Goal: Information Seeking & Learning: Learn about a topic

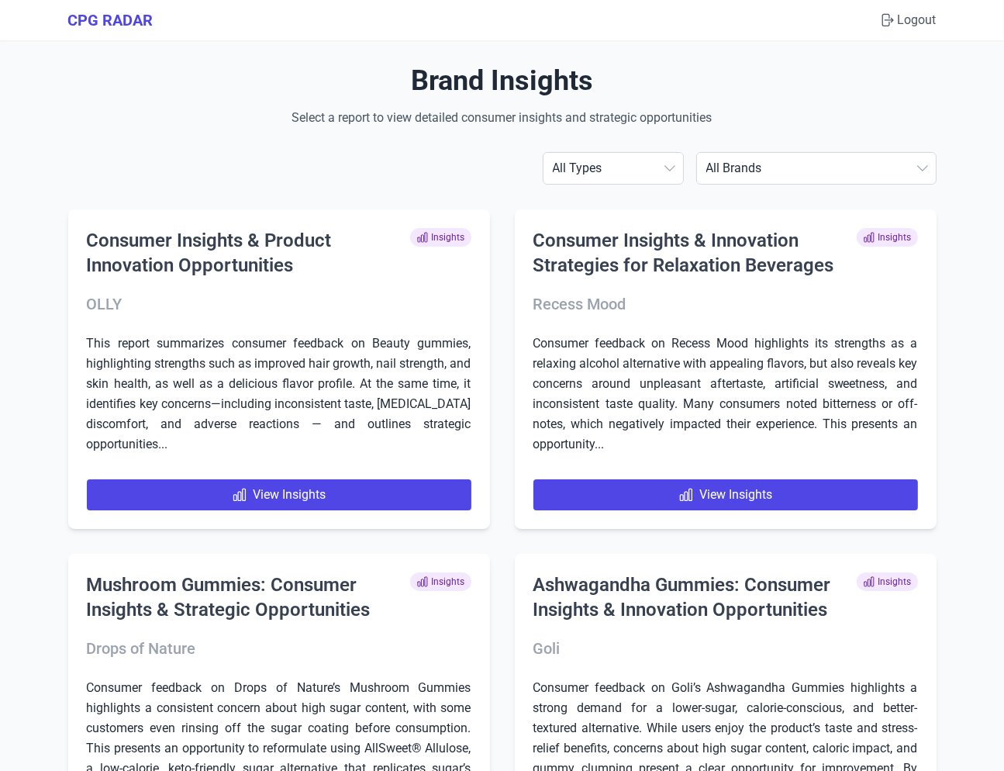
click at [779, 173] on select "All Brands ABBOTT AG1 ÂgeBlu Align Probiotic Antelope Pet Brands BEGA Bioma Cal…" at bounding box center [816, 168] width 239 height 31
click at [855, 158] on select "All Brands ABBOTT AG1 ÂgeBlu Align Probiotic Antelope Pet Brands BEGA Bioma Cal…" at bounding box center [816, 168] width 239 height 31
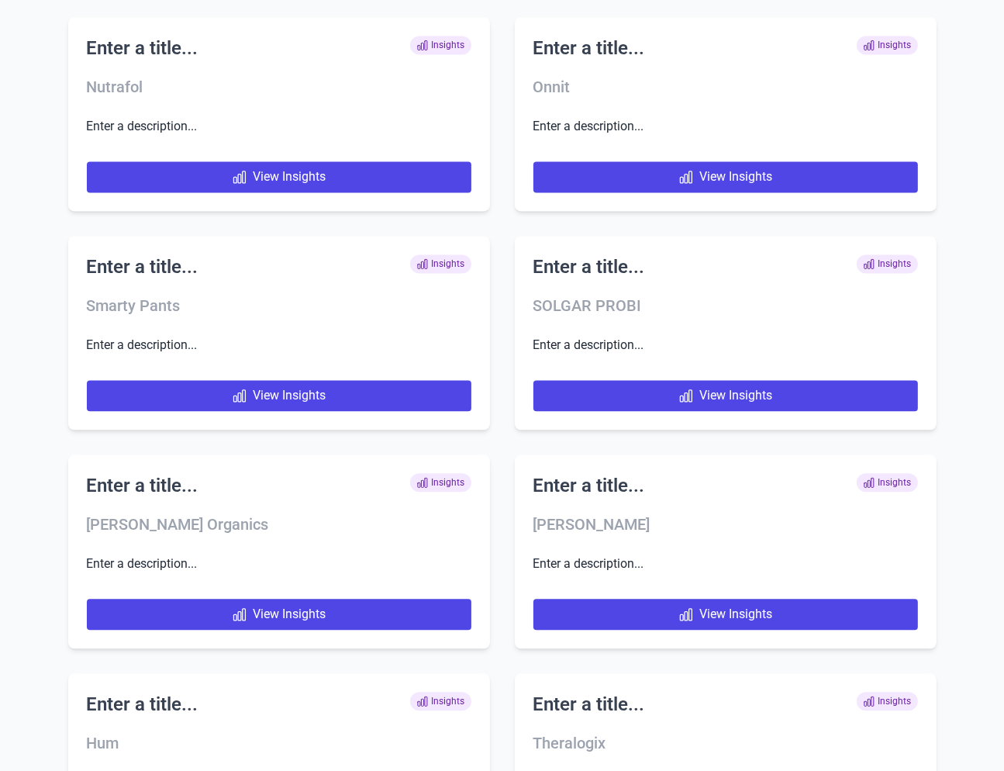
scroll to position [6376, 0]
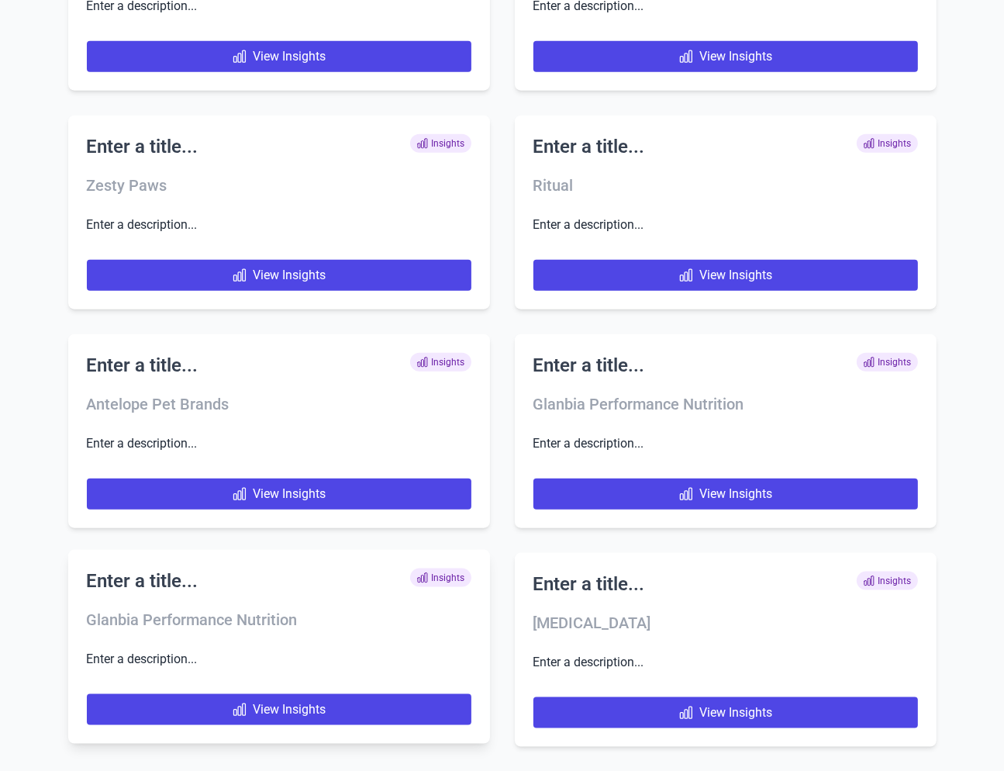
click at [154, 576] on h2 "Enter a title..." at bounding box center [143, 581] width 112 height 25
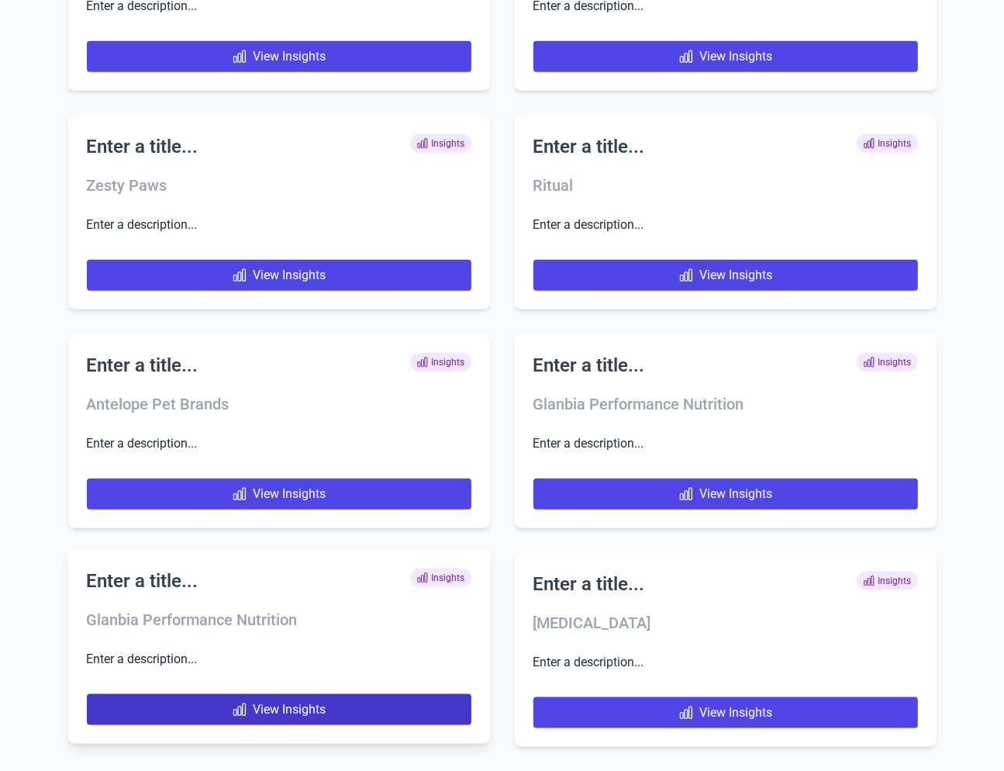
click at [191, 706] on link "View Insights" at bounding box center [279, 709] width 385 height 31
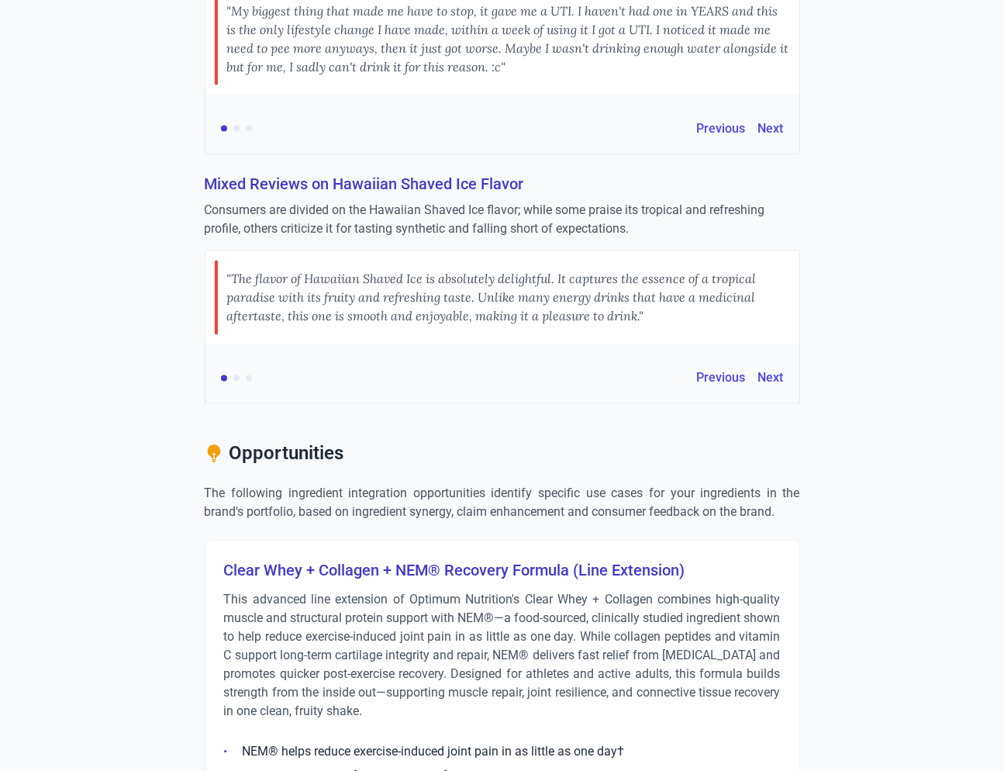
scroll to position [2402, 0]
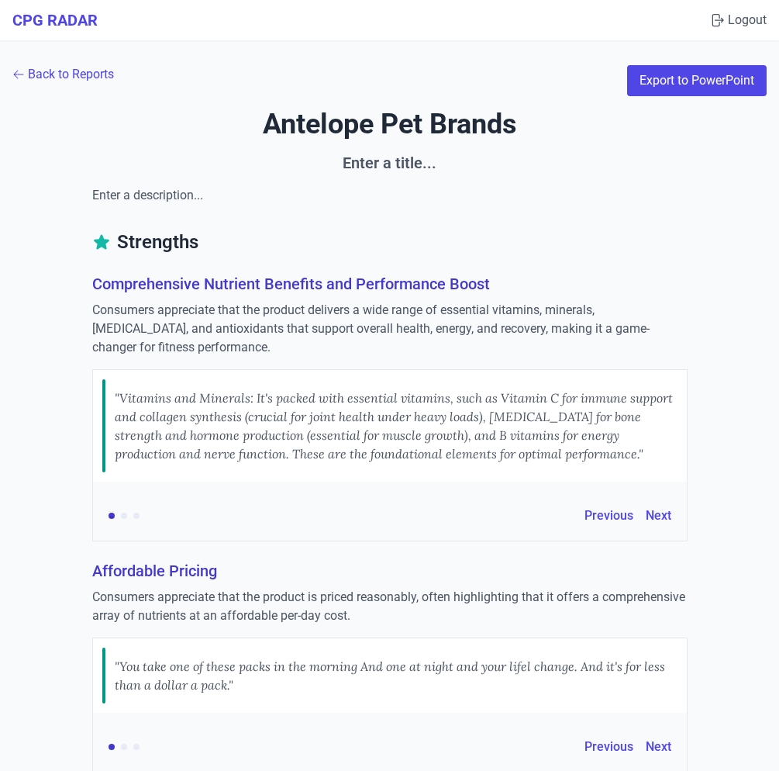
scroll to position [7694, 0]
